Goal: Task Accomplishment & Management: Manage account settings

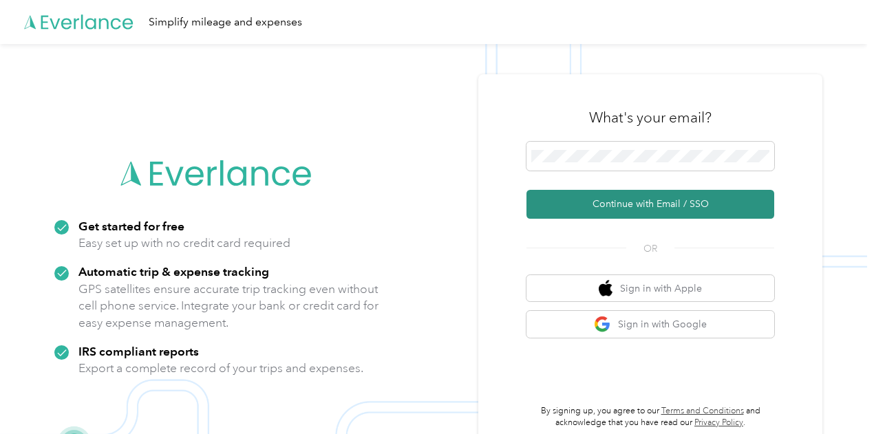
click at [630, 200] on button "Continue with Email / SSO" at bounding box center [651, 204] width 248 height 29
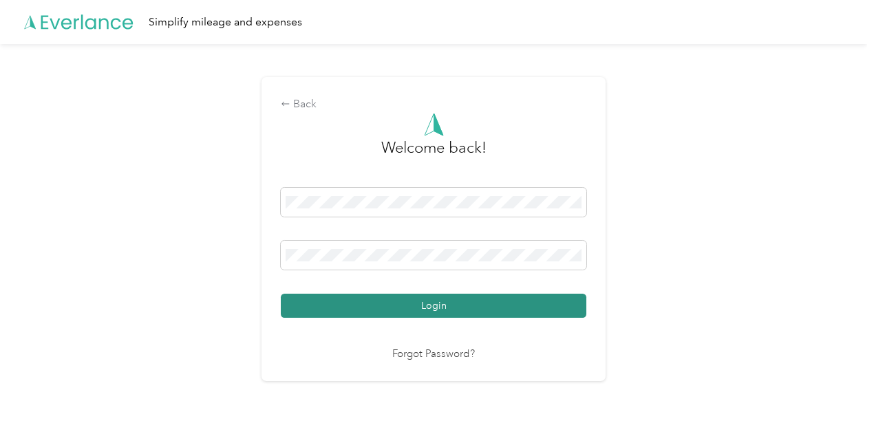
click at [392, 314] on button "Login" at bounding box center [434, 306] width 306 height 24
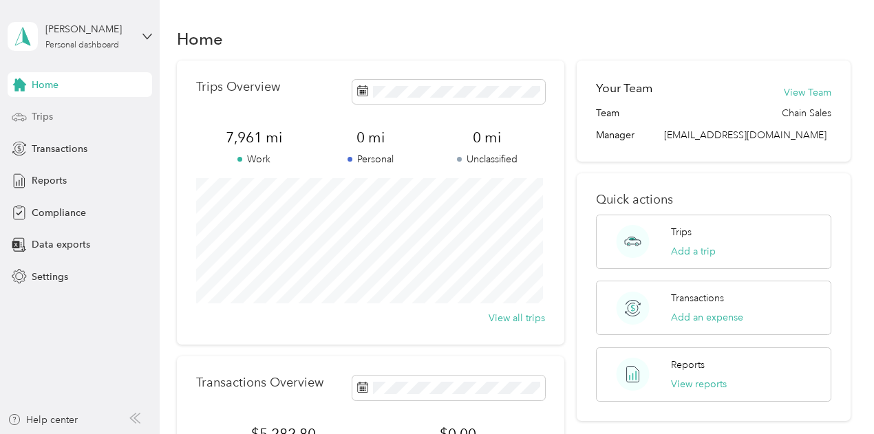
click at [44, 112] on span "Trips" at bounding box center [42, 116] width 21 height 14
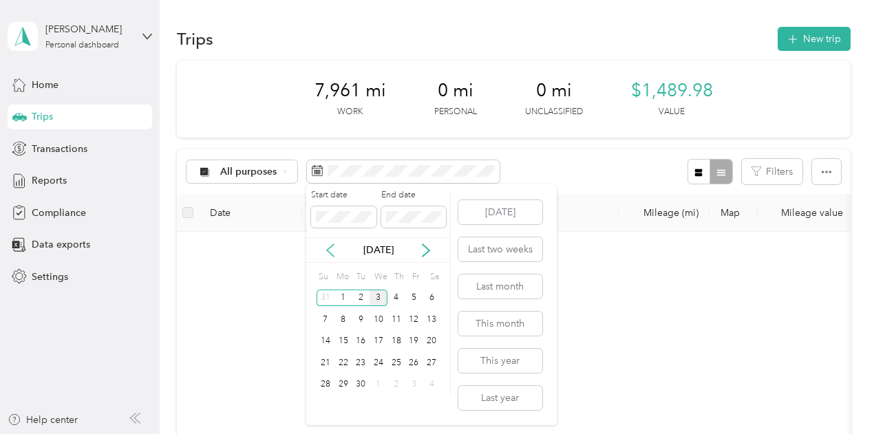
click at [337, 252] on icon at bounding box center [330, 251] width 14 height 14
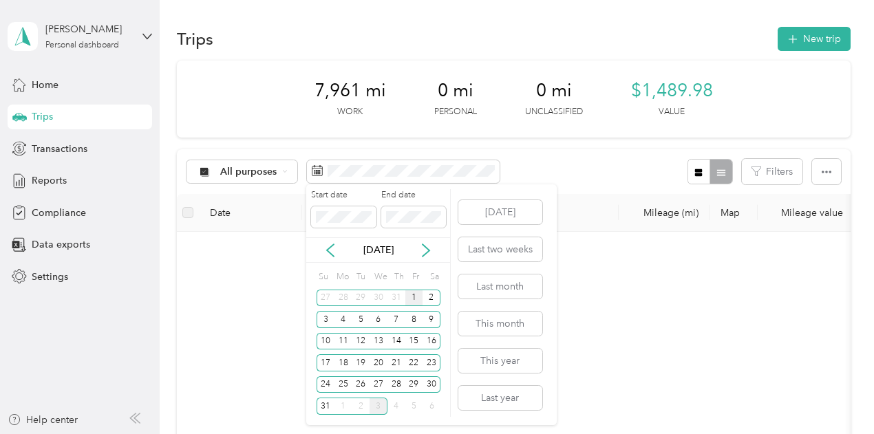
click at [412, 298] on div "1" at bounding box center [414, 298] width 18 height 17
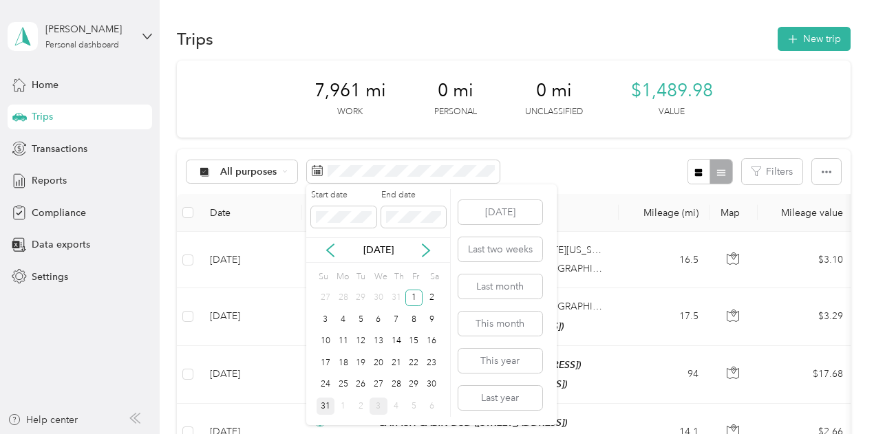
click at [330, 407] on div "31" at bounding box center [326, 406] width 18 height 17
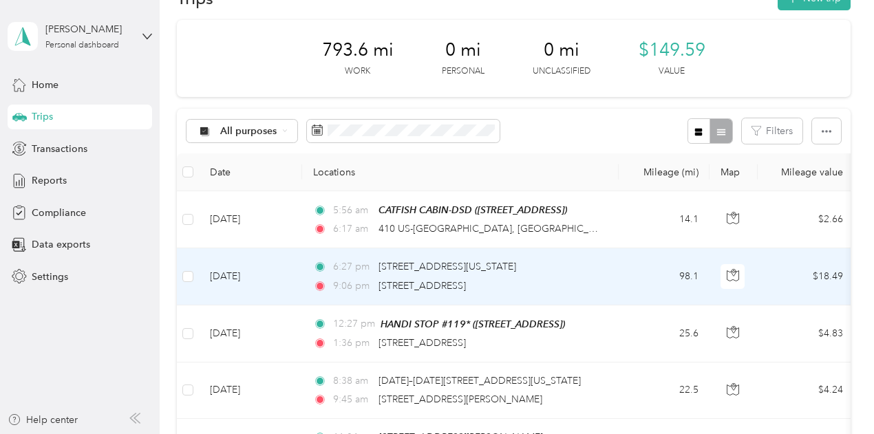
scroll to position [69, 0]
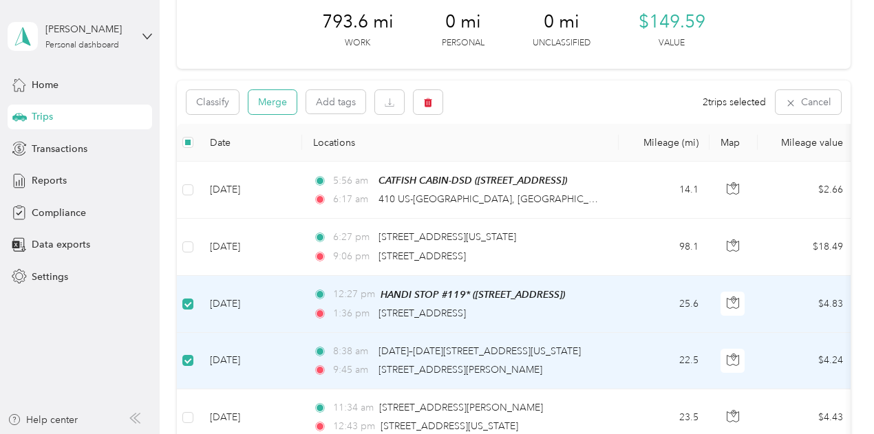
click at [282, 109] on button "Merge" at bounding box center [272, 102] width 48 height 24
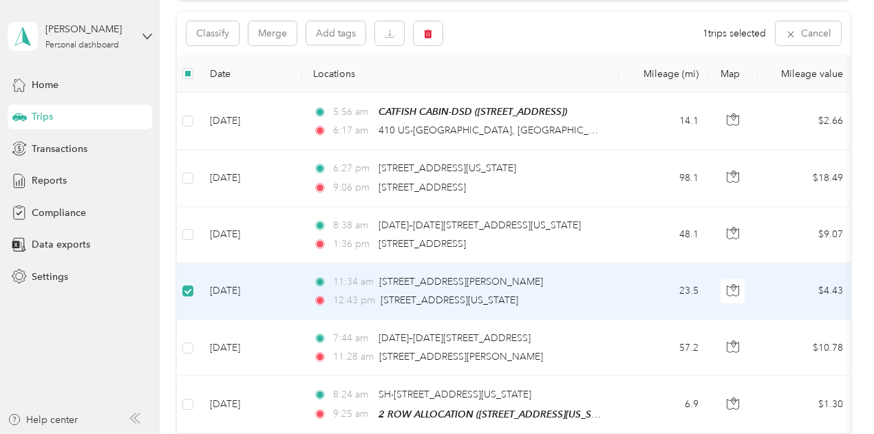
scroll to position [136, 0]
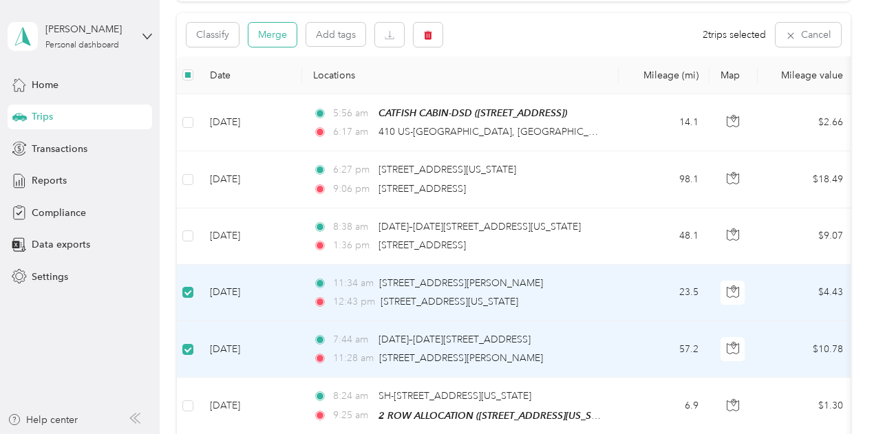
click at [277, 35] on button "Merge" at bounding box center [272, 35] width 48 height 24
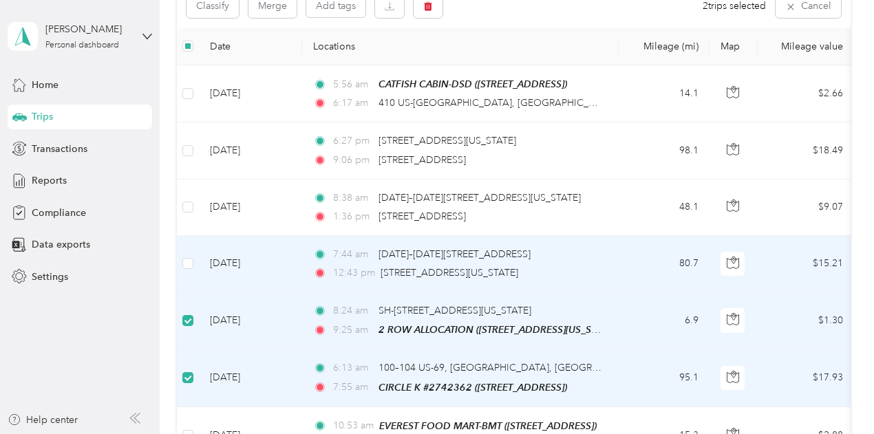
scroll to position [136, 0]
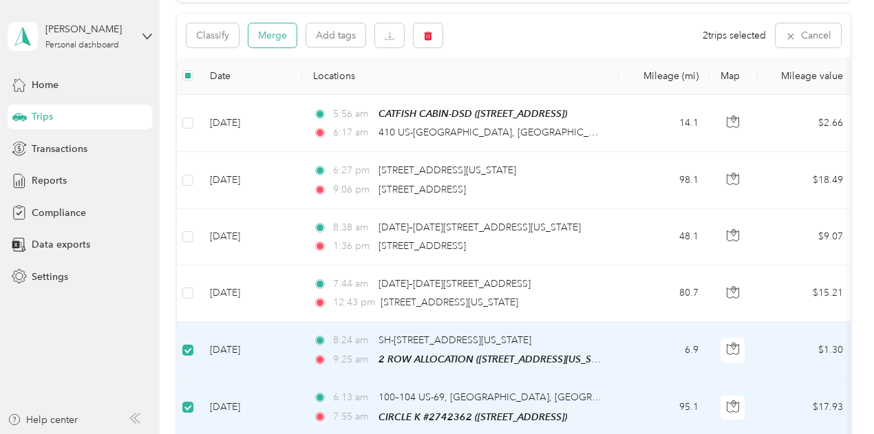
click at [277, 38] on button "Merge" at bounding box center [272, 35] width 48 height 24
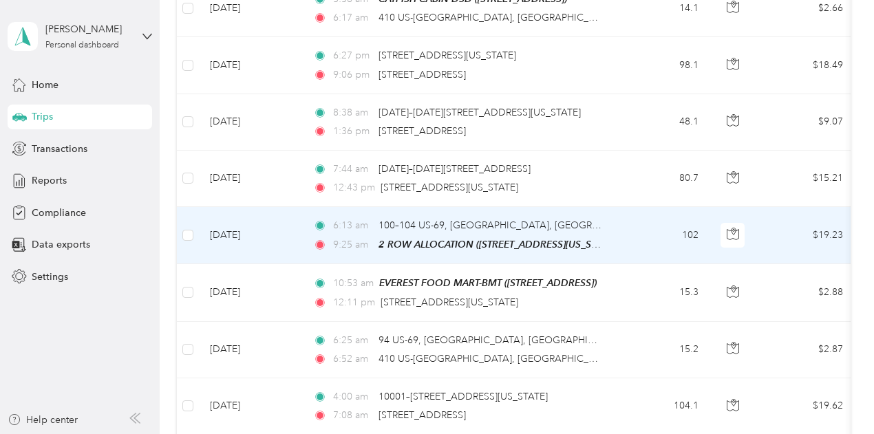
scroll to position [273, 0]
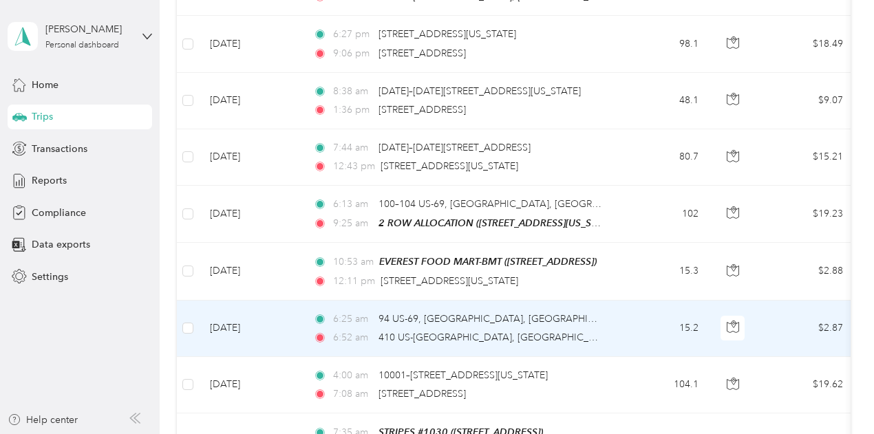
click at [193, 322] on td at bounding box center [188, 329] width 22 height 56
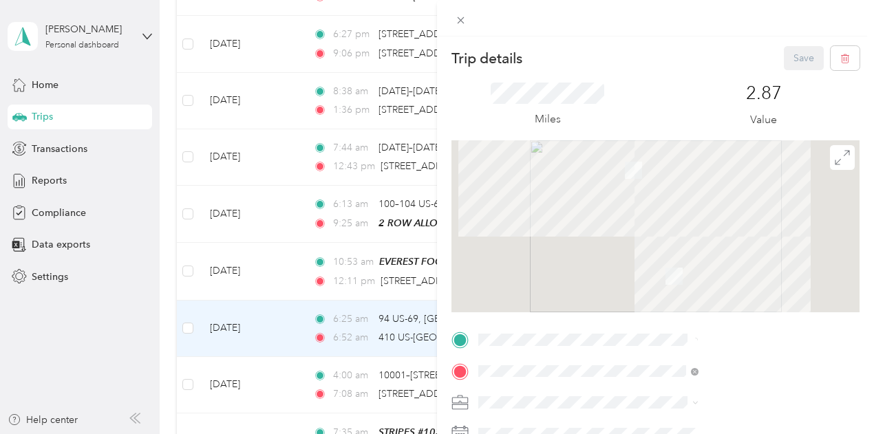
click at [187, 324] on div "Trip details Save This trip cannot be edited because it is either under review,…" at bounding box center [437, 217] width 874 height 434
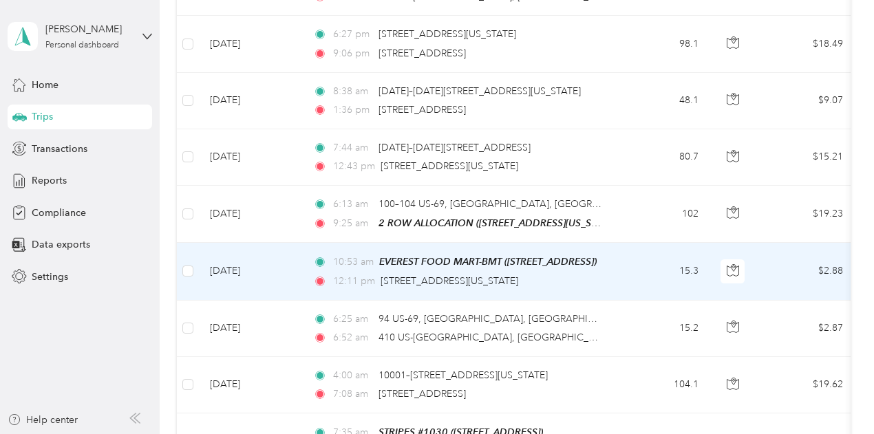
click at [193, 270] on td at bounding box center [188, 271] width 22 height 57
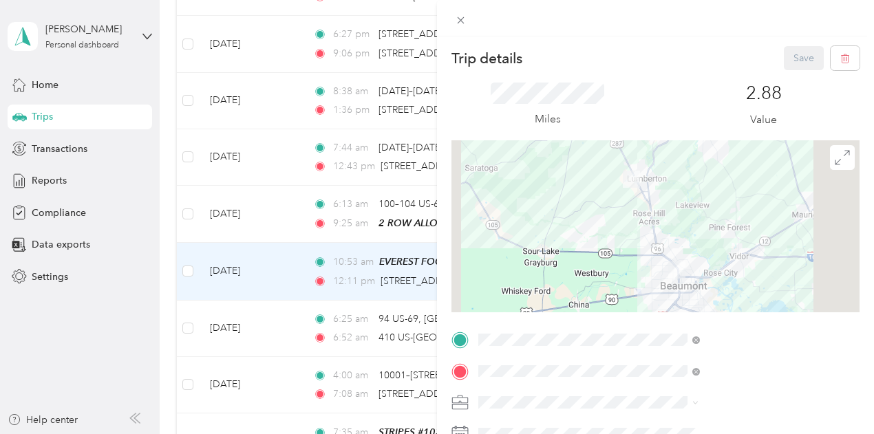
click at [187, 268] on div "Trip details Save This trip cannot be edited because it is either under review,…" at bounding box center [437, 217] width 874 height 434
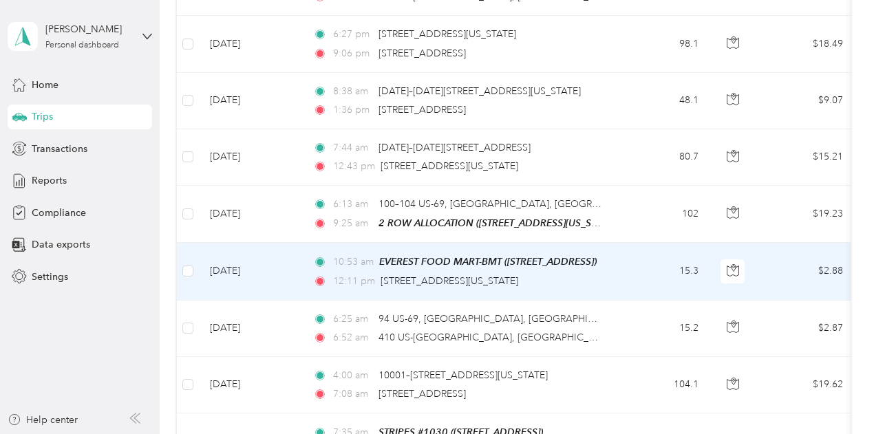
click at [193, 275] on td at bounding box center [188, 271] width 22 height 57
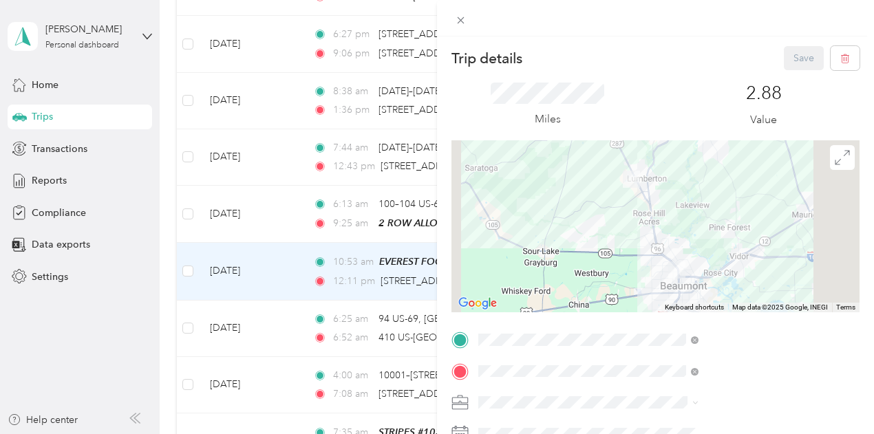
click at [383, 167] on div "Trip details Save This trip cannot be edited because it is either under review,…" at bounding box center [437, 217] width 874 height 434
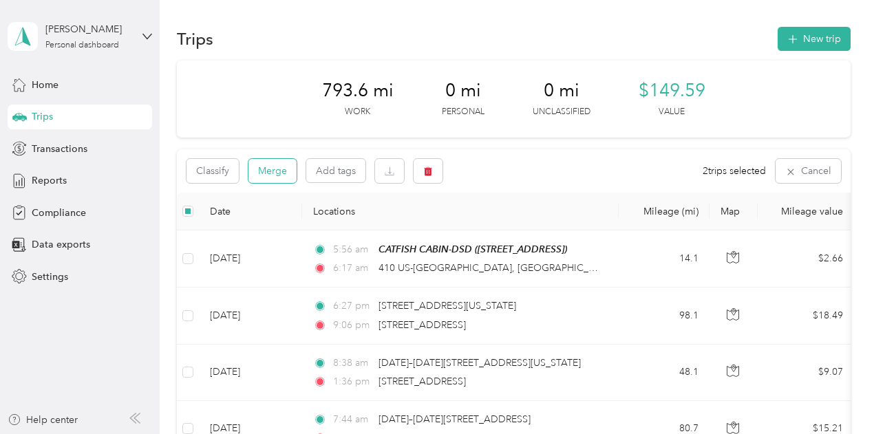
click at [271, 164] on button "Merge" at bounding box center [272, 171] width 48 height 24
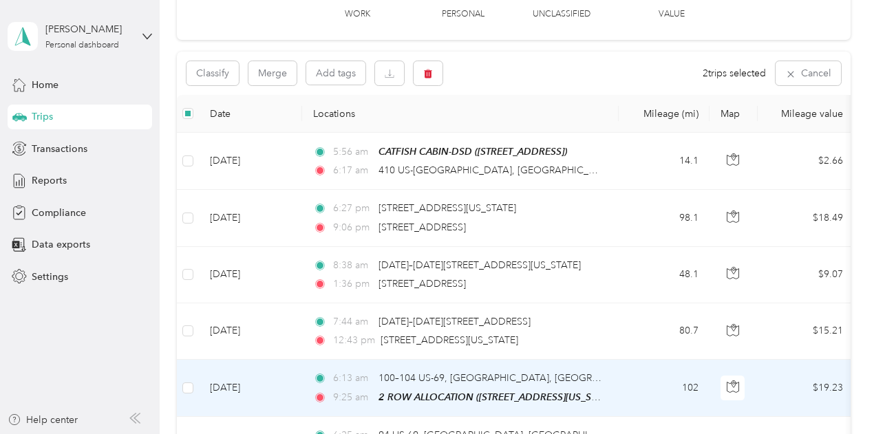
scroll to position [67, 0]
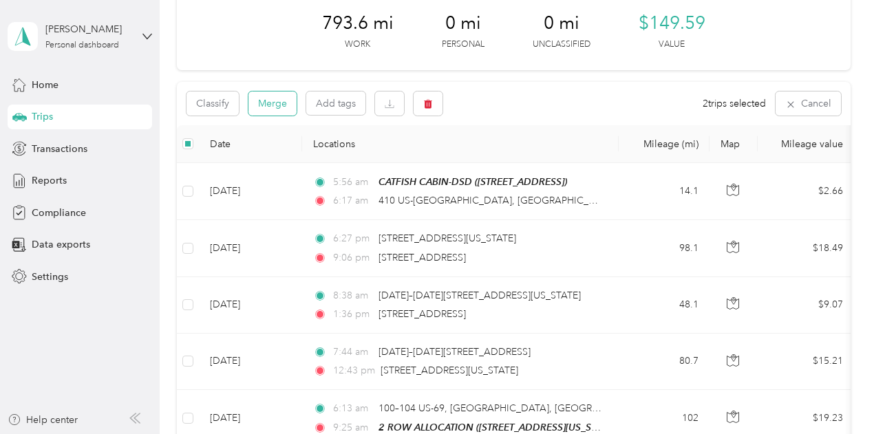
click at [275, 109] on button "Merge" at bounding box center [272, 104] width 48 height 24
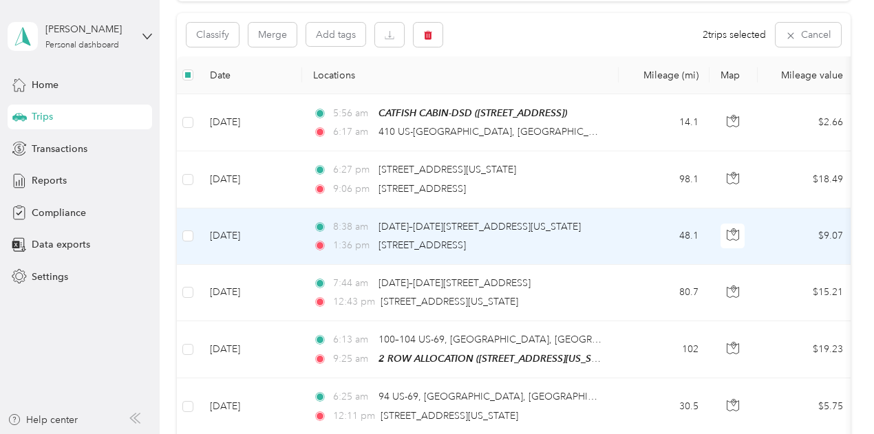
scroll to position [67, 0]
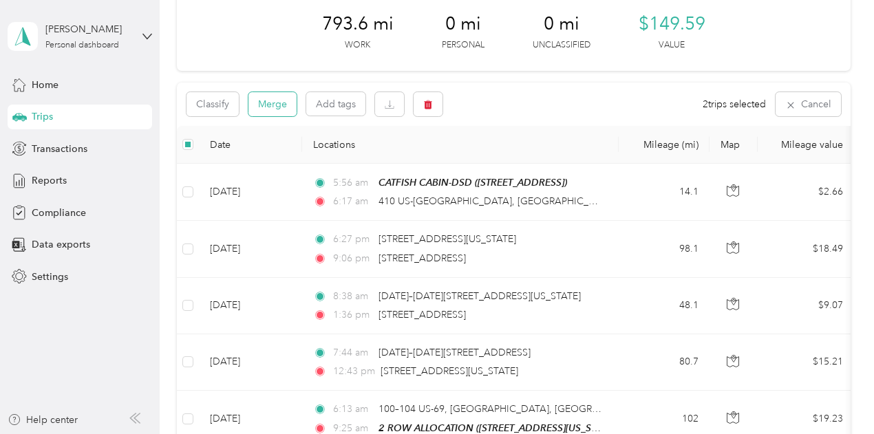
click at [273, 107] on button "Merge" at bounding box center [272, 104] width 48 height 24
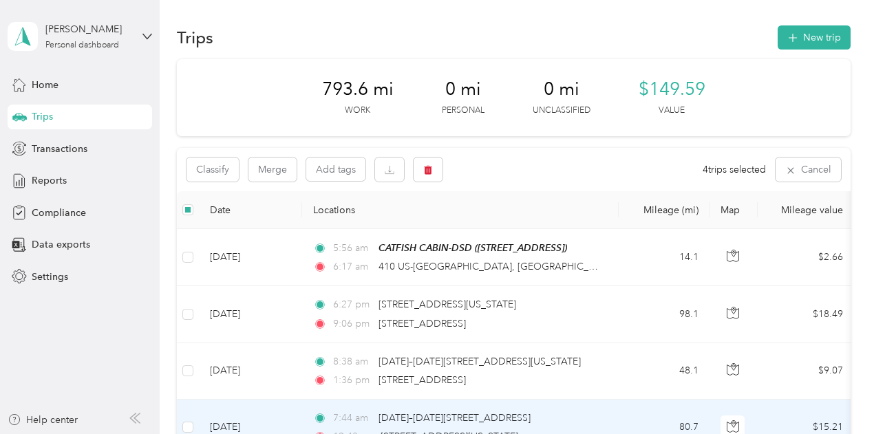
scroll to position [0, 0]
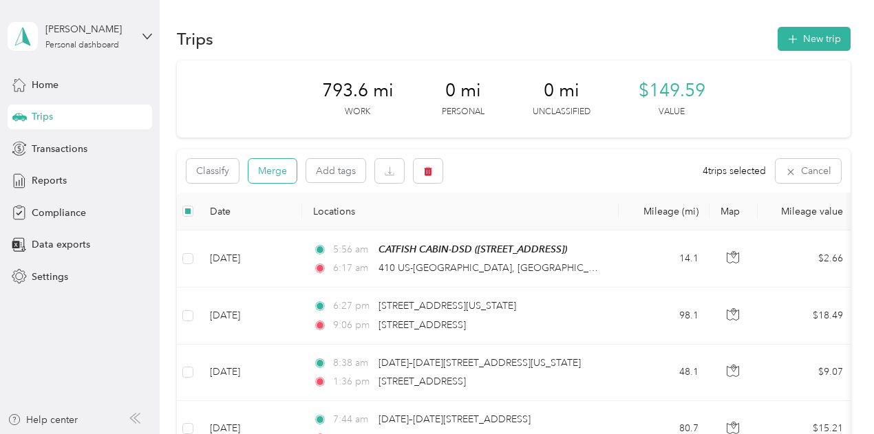
click at [269, 171] on button "Merge" at bounding box center [272, 171] width 48 height 24
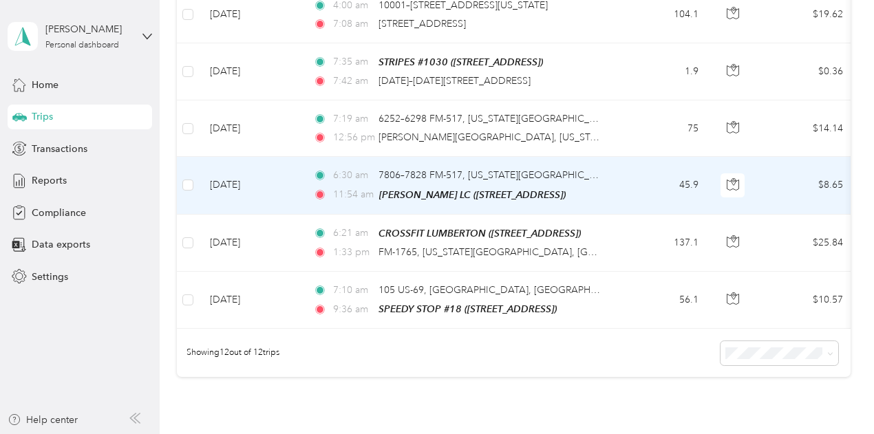
scroll to position [619, 0]
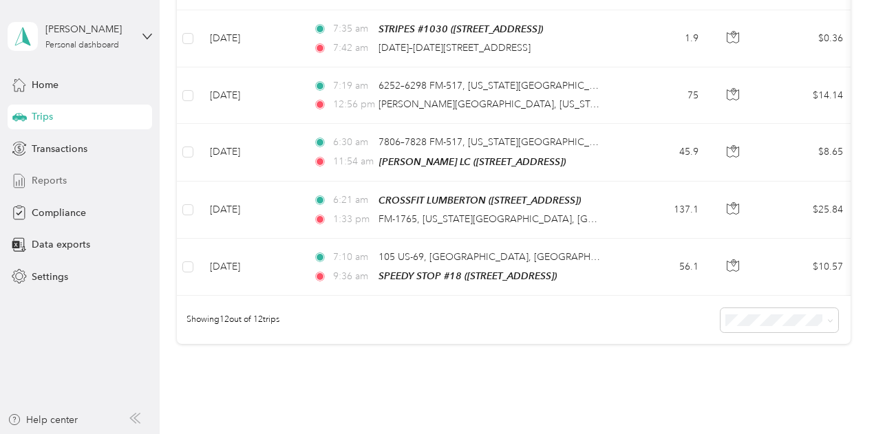
click at [47, 179] on span "Reports" at bounding box center [49, 180] width 35 height 14
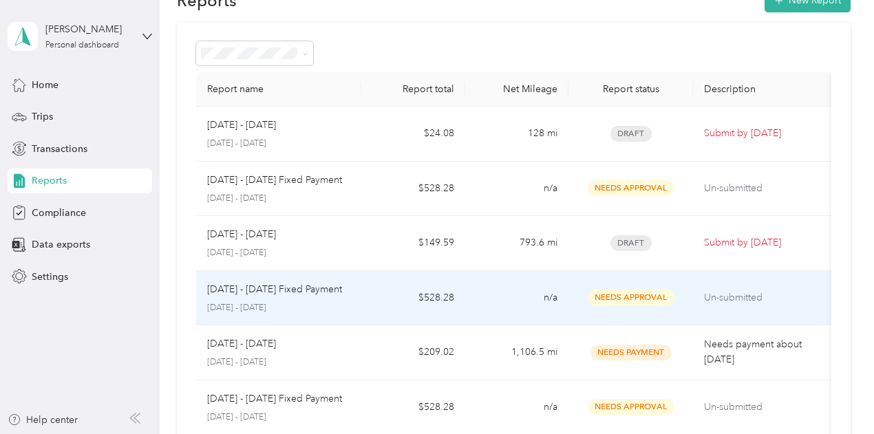
scroll to position [69, 0]
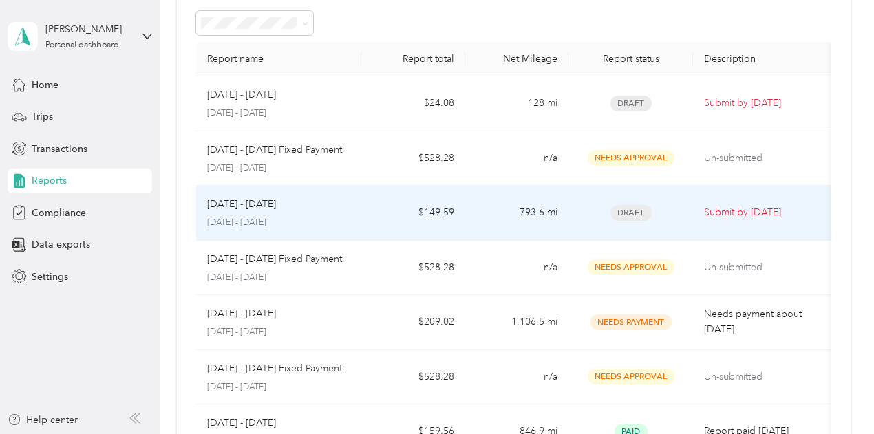
click at [242, 202] on p "[DATE] - [DATE]" at bounding box center [241, 204] width 69 height 15
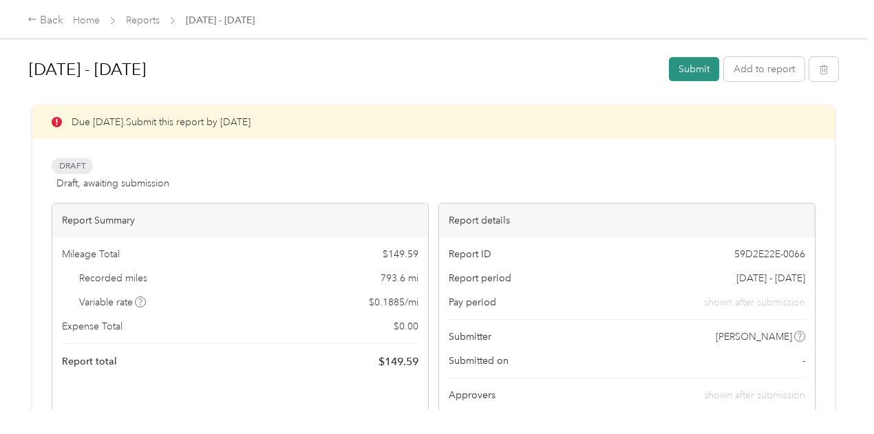
click at [680, 67] on button "Submit" at bounding box center [694, 69] width 50 height 24
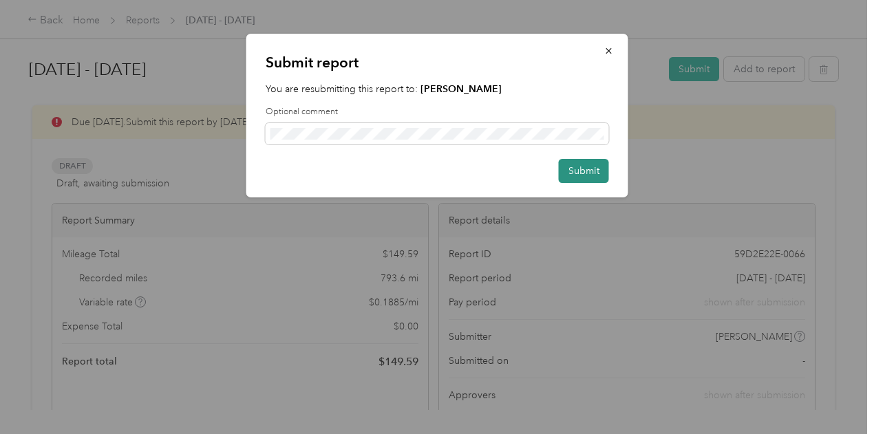
click at [580, 170] on button "Submit" at bounding box center [584, 171] width 50 height 24
